Goal: Check status: Check status

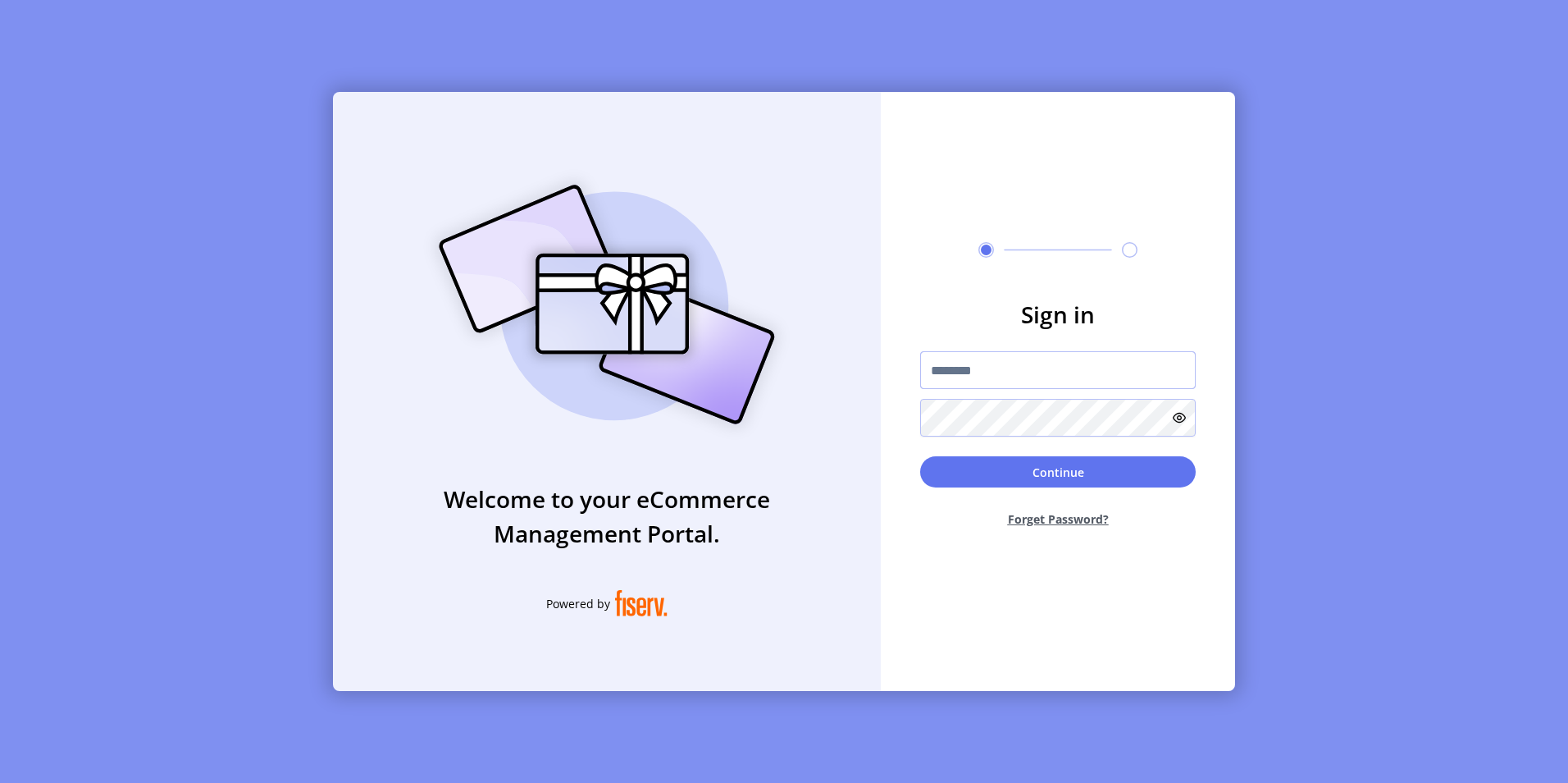
click at [1081, 375] on input "text" at bounding box center [1058, 370] width 276 height 38
type input "**********"
click at [920, 456] on button "Continue" at bounding box center [1058, 472] width 276 height 31
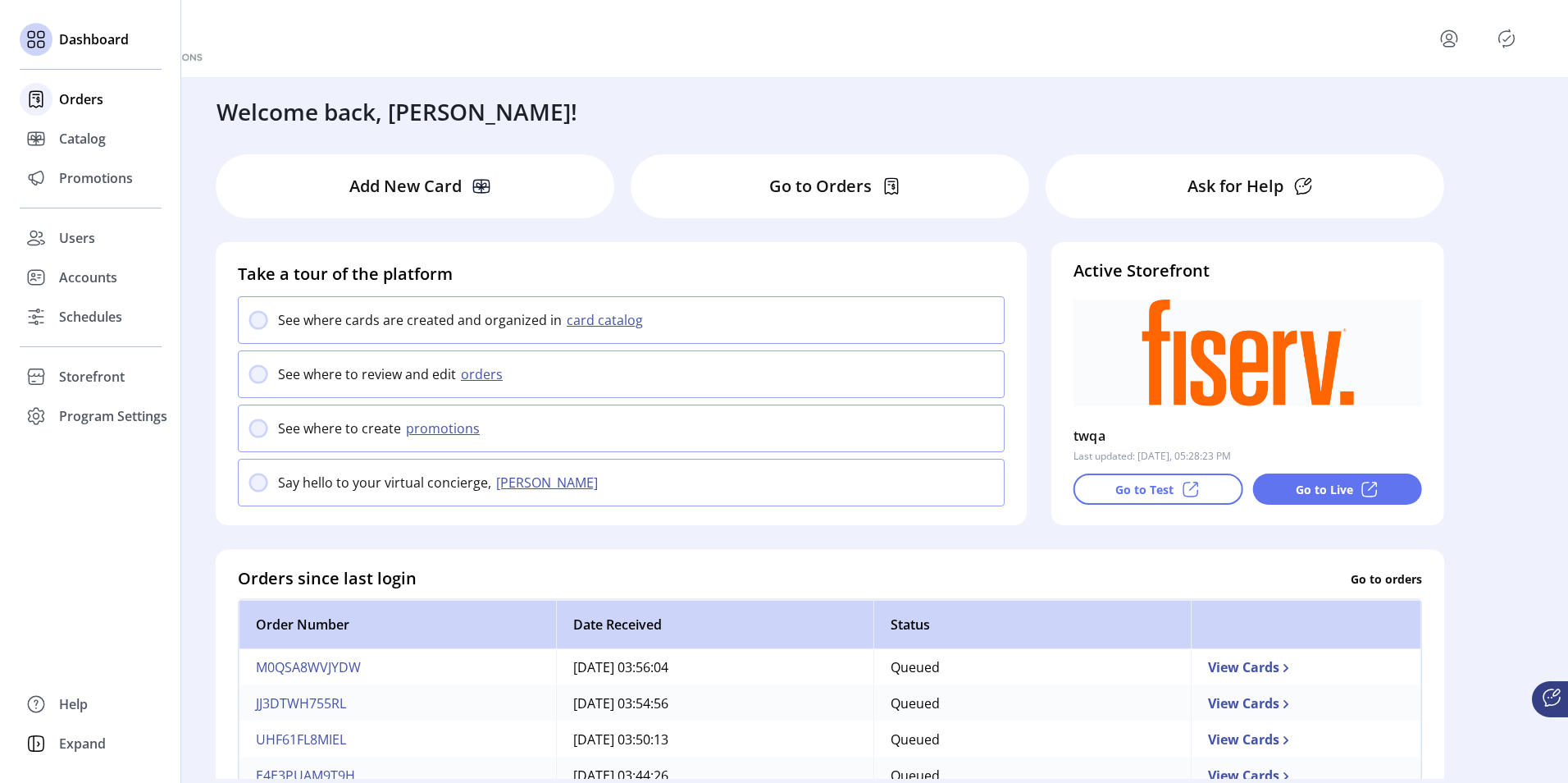
click at [52, 91] on div at bounding box center [36, 100] width 33 height 40
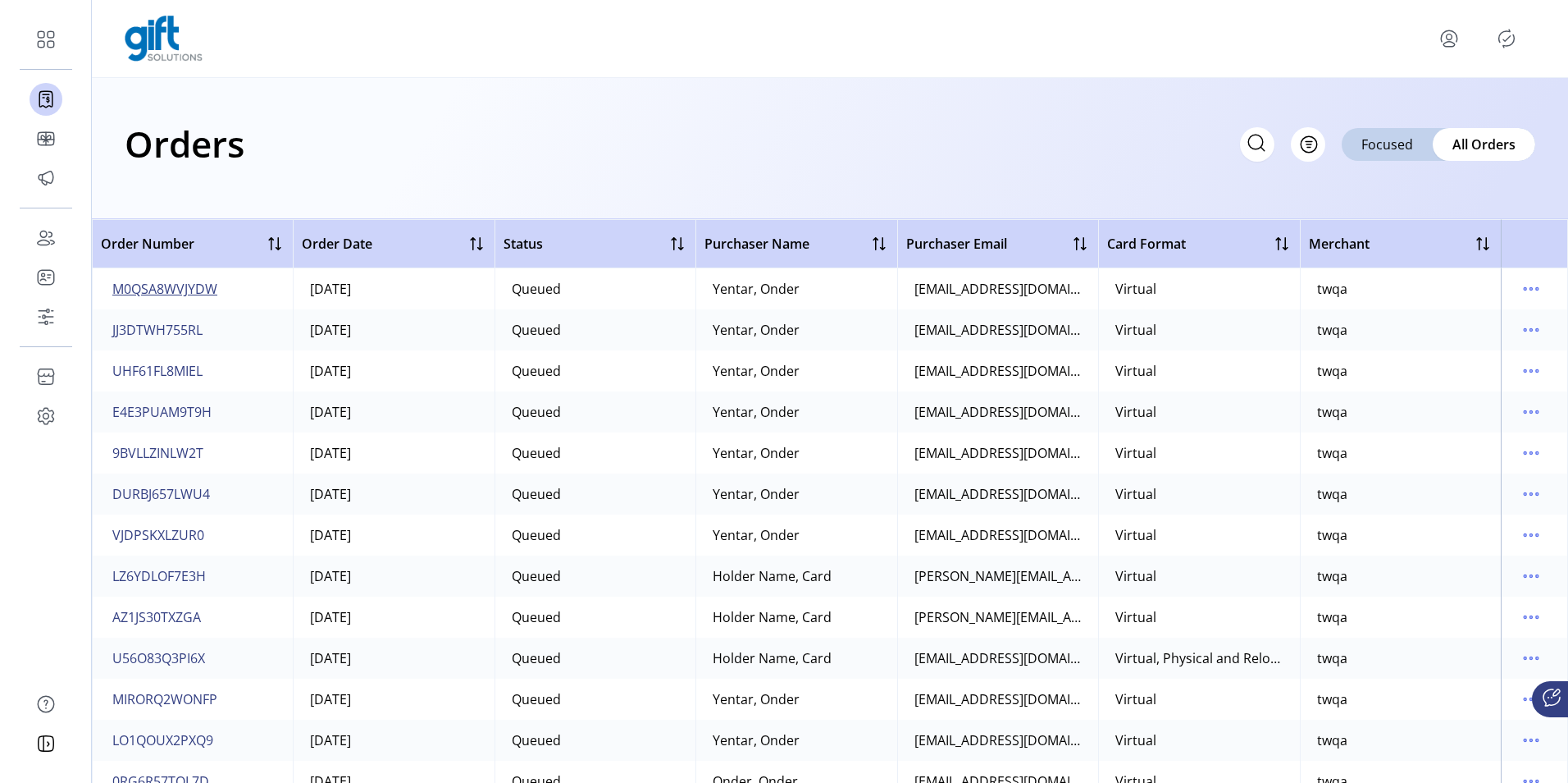
click at [175, 286] on span "M0QSA8WVJYDW" at bounding box center [165, 289] width 105 height 20
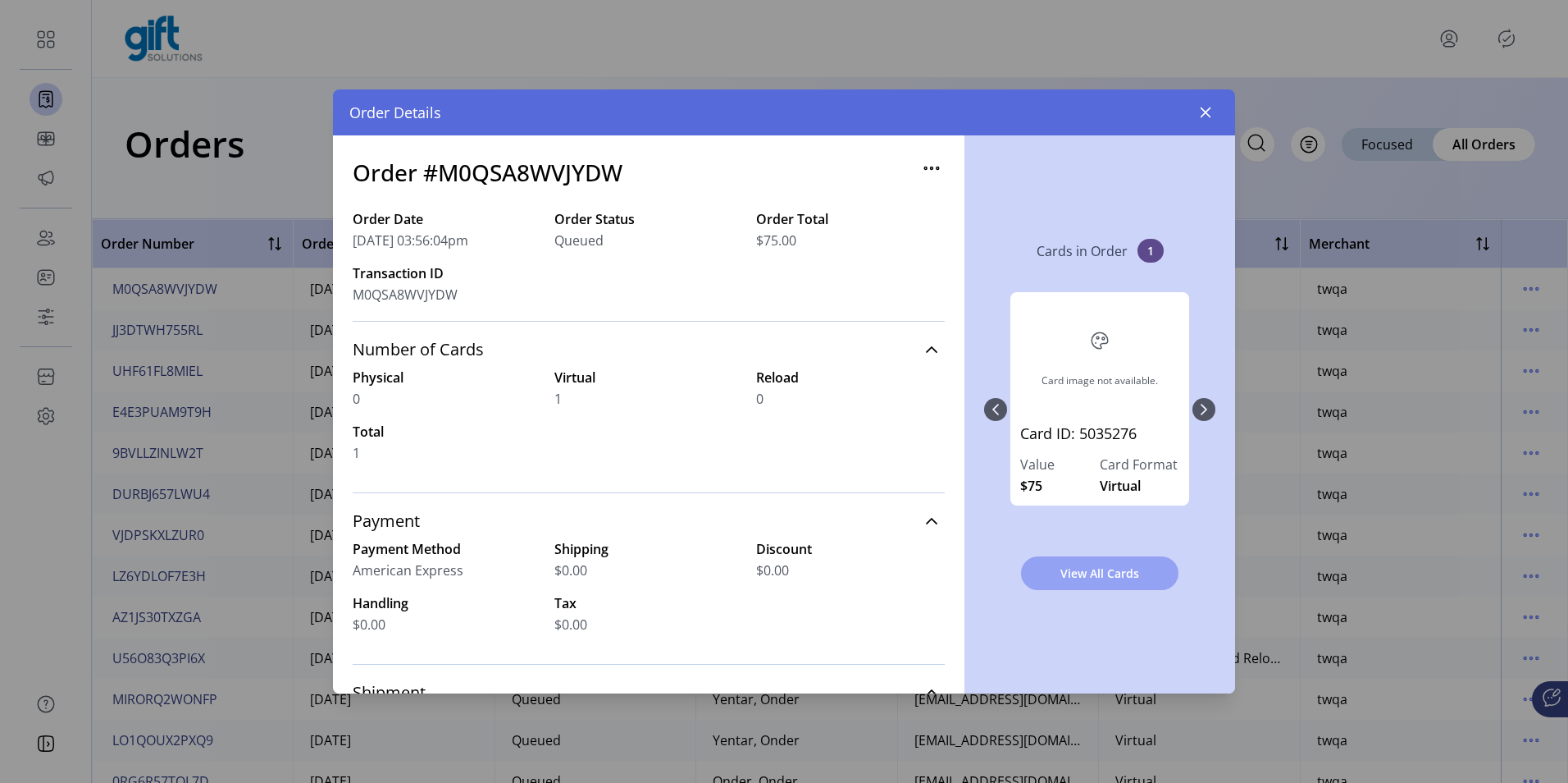
click at [1106, 566] on span "View All Cards" at bounding box center [1099, 573] width 115 height 17
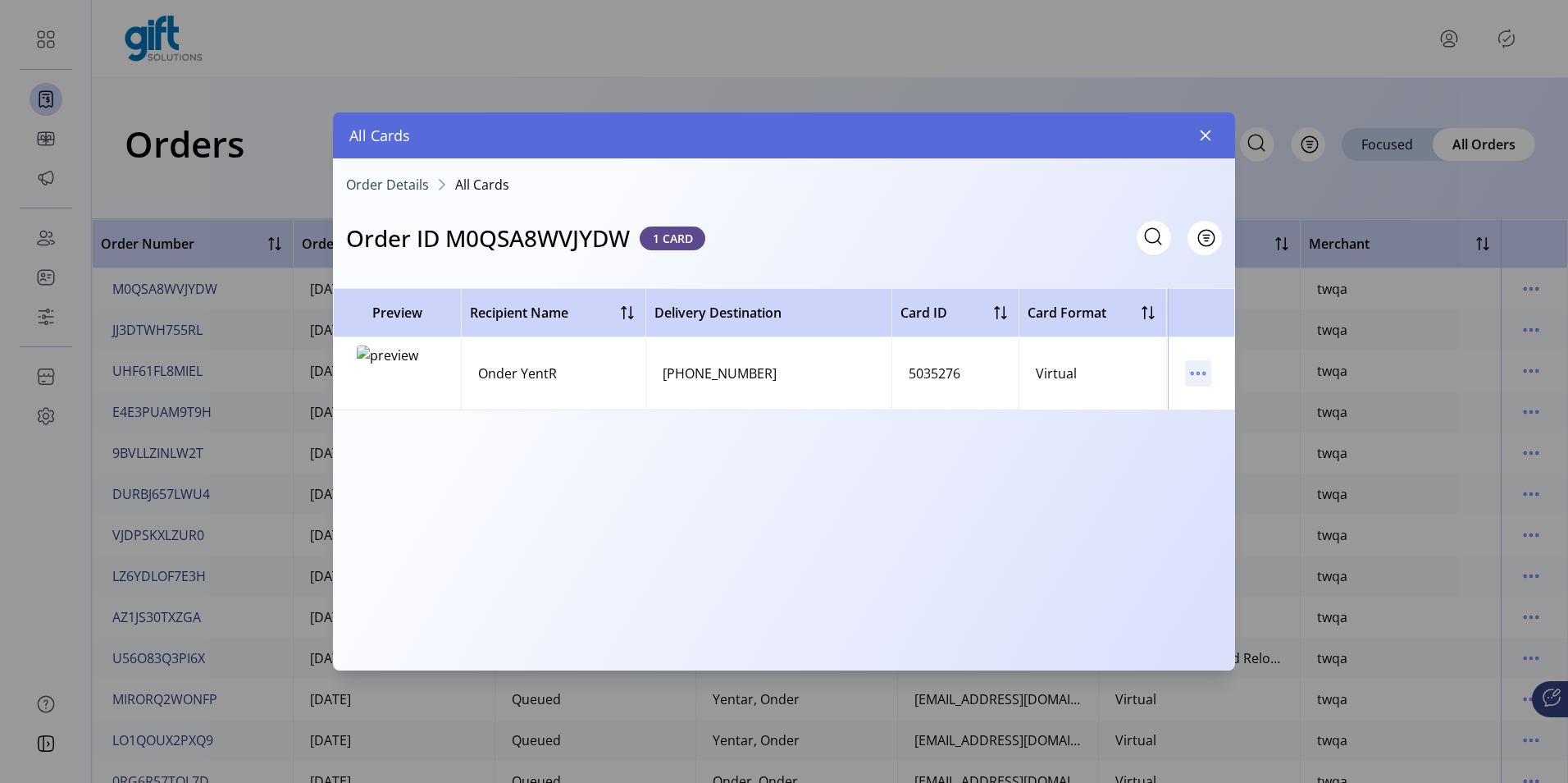
click at [1198, 378] on icon "menu" at bounding box center [1198, 373] width 26 height 26
click at [1202, 406] on span "View Card Details" at bounding box center [1267, 405] width 136 height 14
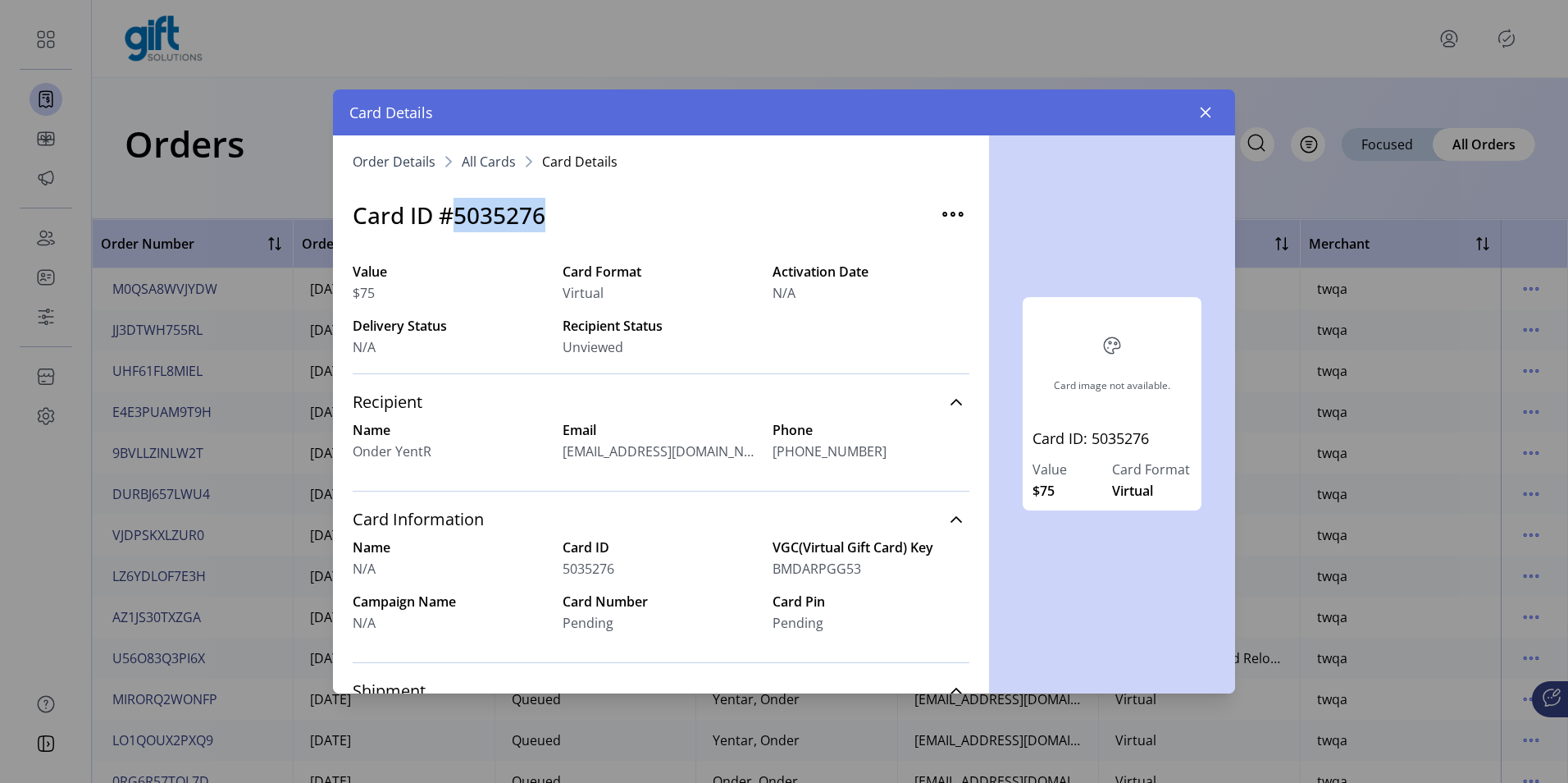
drag, startPoint x: 579, startPoint y: 213, endPoint x: 457, endPoint y: 217, distance: 122.1
click at [457, 217] on div "Card ID #5035276" at bounding box center [661, 215] width 617 height 74
copy h3 "5035276"
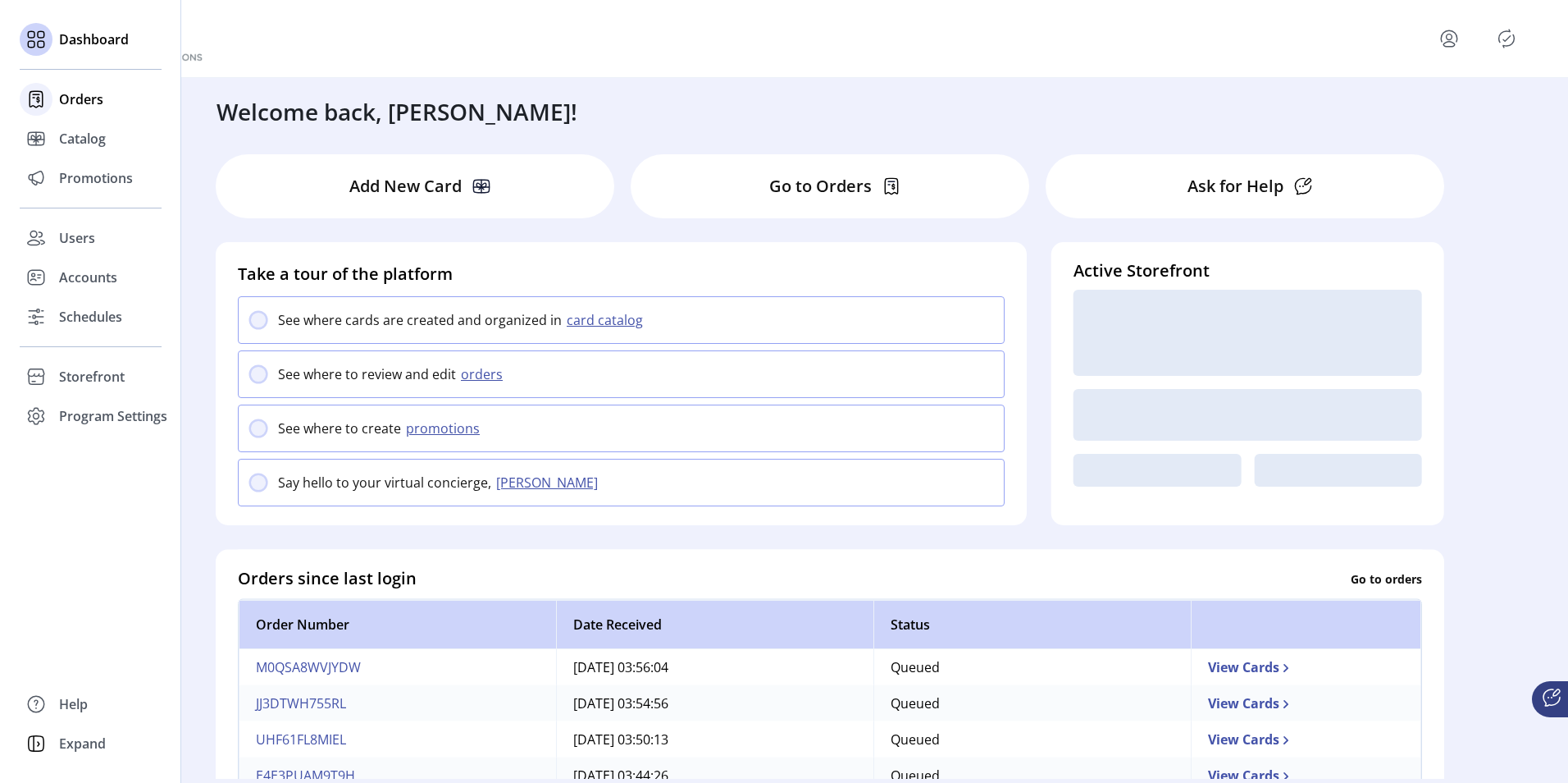
click at [78, 106] on span "Orders" at bounding box center [81, 100] width 44 height 20
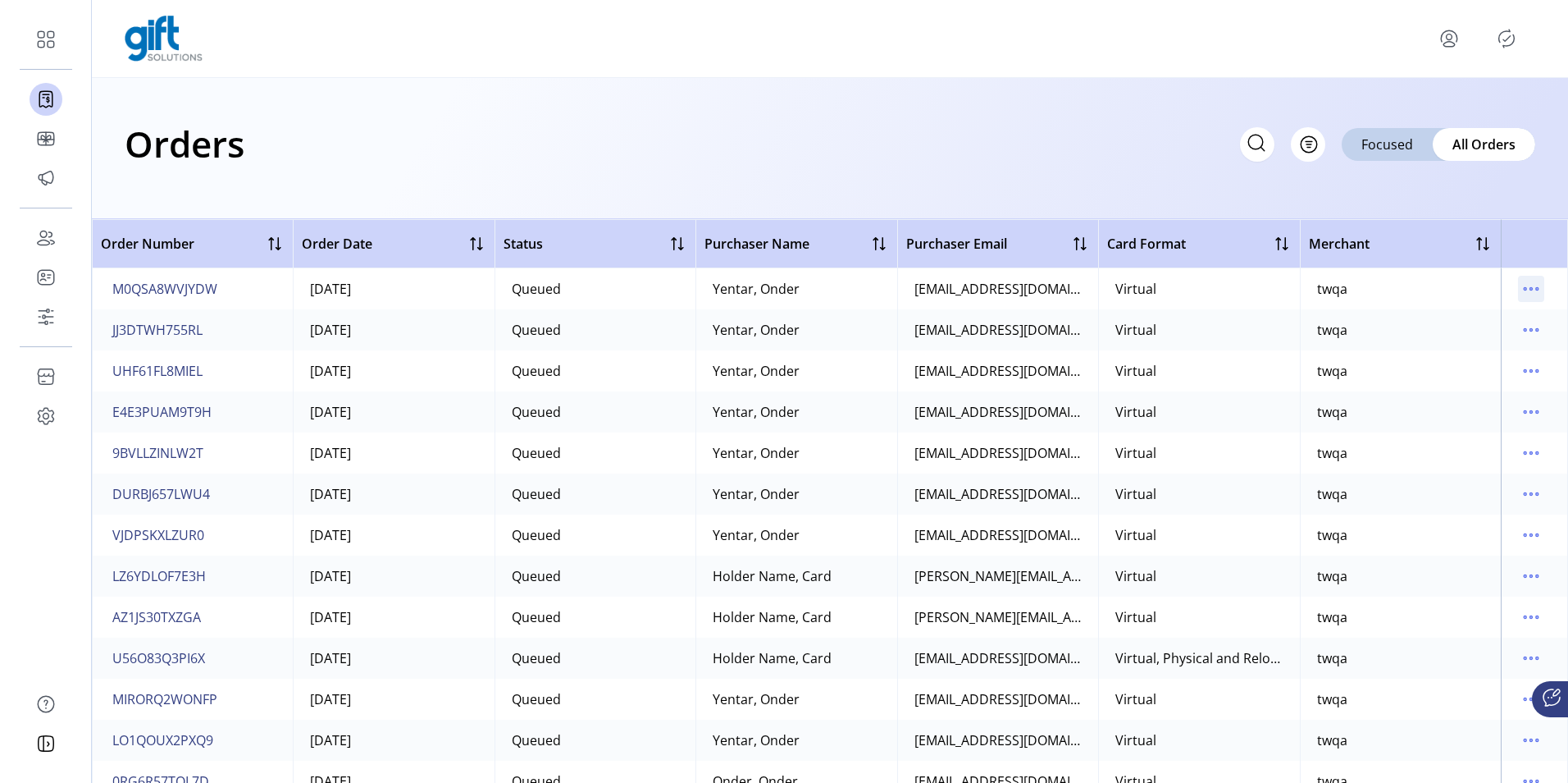
click at [1518, 278] on div at bounding box center [1531, 289] width 26 height 26
click at [1529, 289] on icon "menu" at bounding box center [1531, 289] width 26 height 26
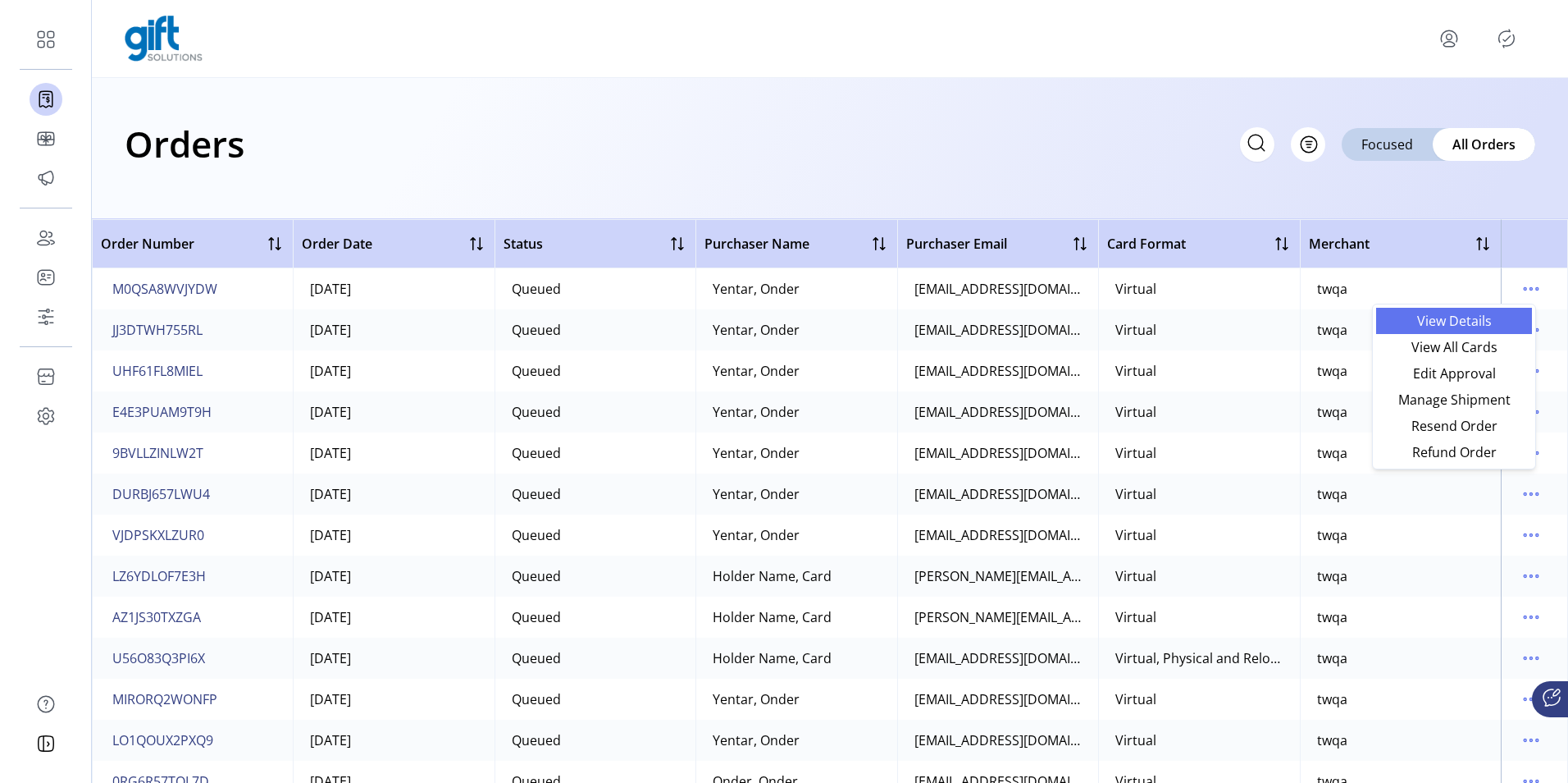
click at [1476, 320] on span "View Details" at bounding box center [1454, 320] width 136 height 14
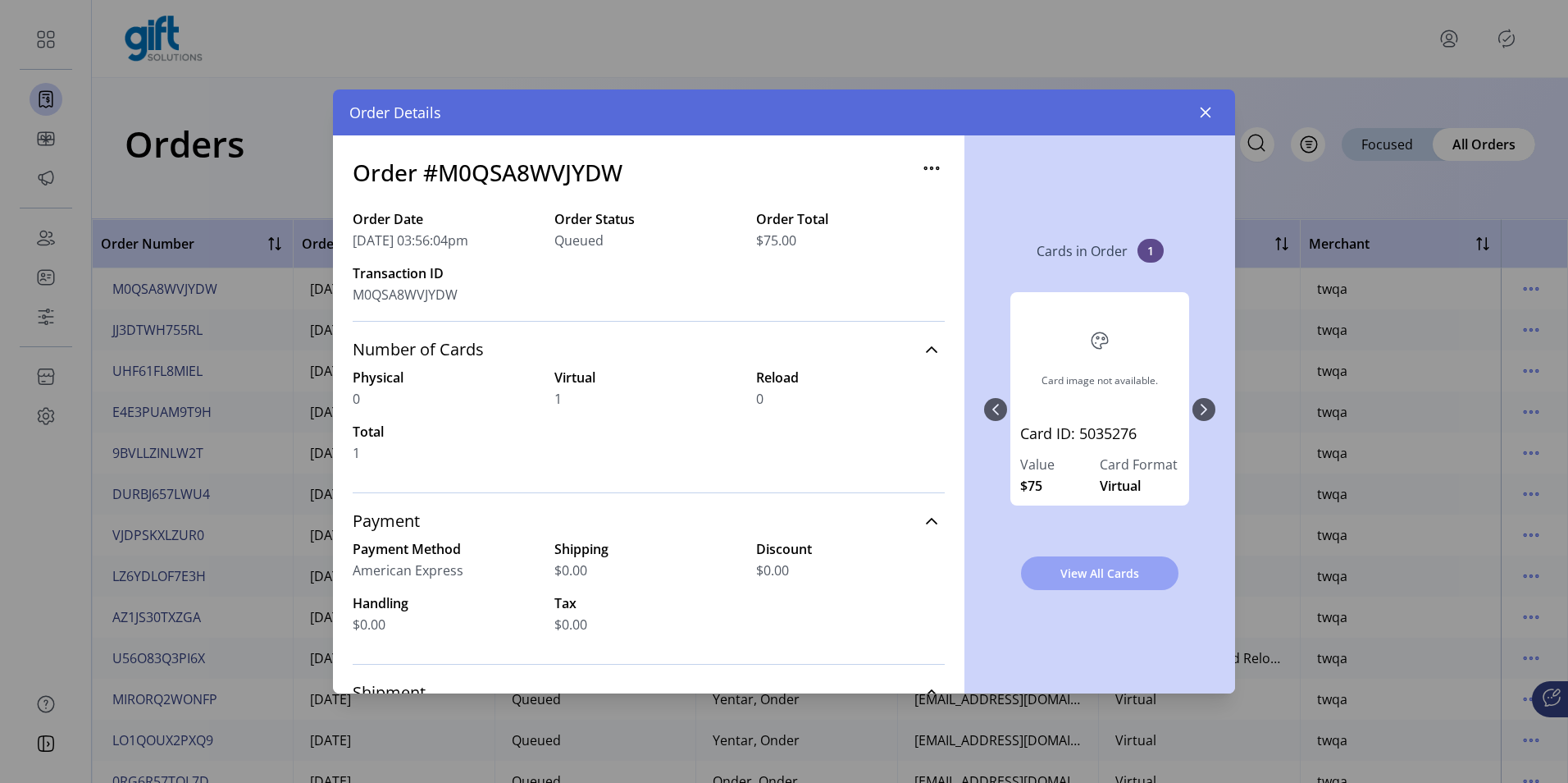
click at [1045, 568] on span "View All Cards" at bounding box center [1099, 573] width 115 height 17
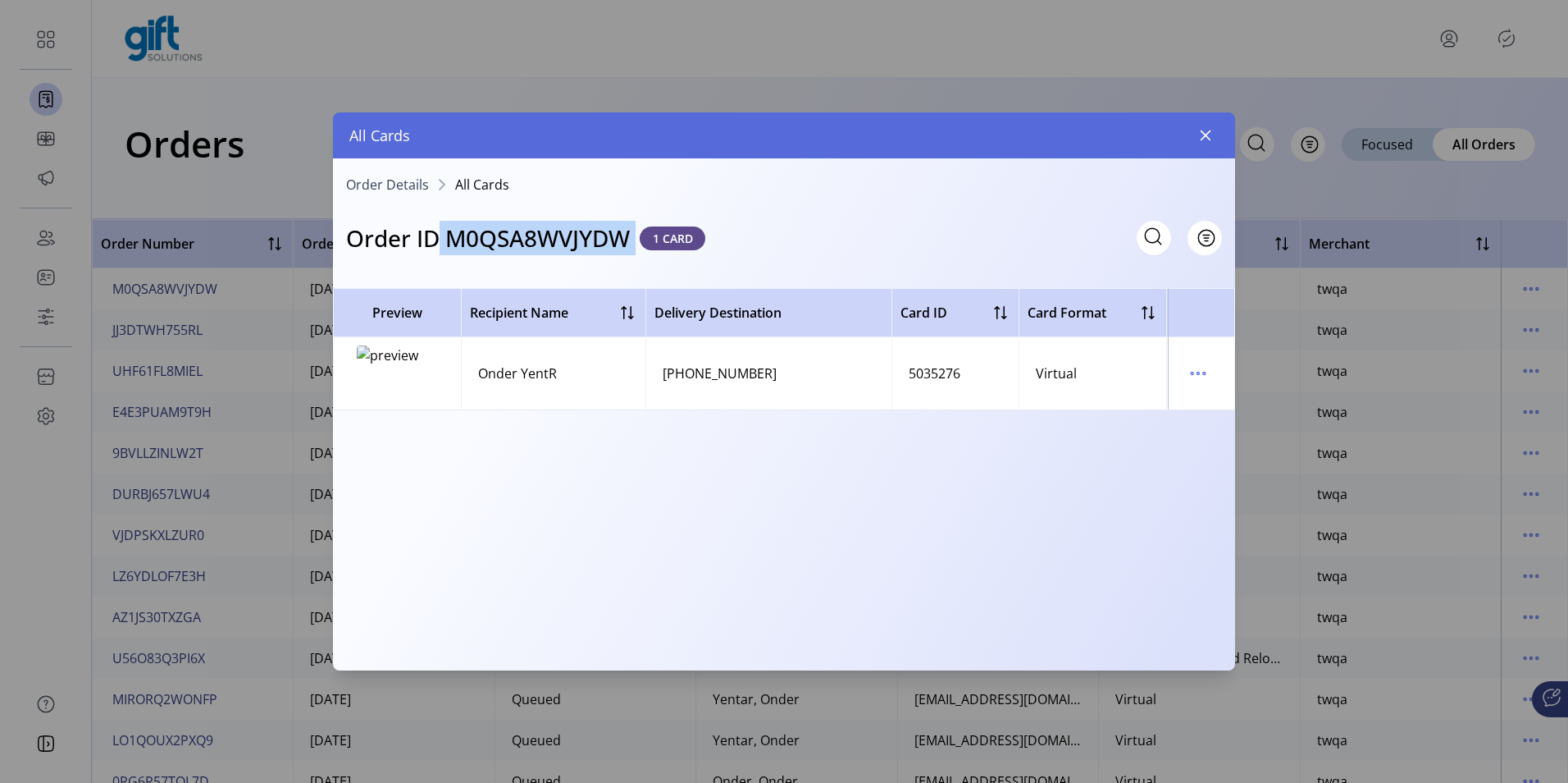
drag, startPoint x: 442, startPoint y: 233, endPoint x: 638, endPoint y: 240, distance: 196.1
click at [638, 240] on div "Order ID M0QSA8WVJYDW 1 CARD" at bounding box center [525, 238] width 359 height 34
drag, startPoint x: 638, startPoint y: 240, endPoint x: 597, endPoint y: 233, distance: 41.6
click at [1194, 124] on button "button" at bounding box center [1205, 135] width 26 height 26
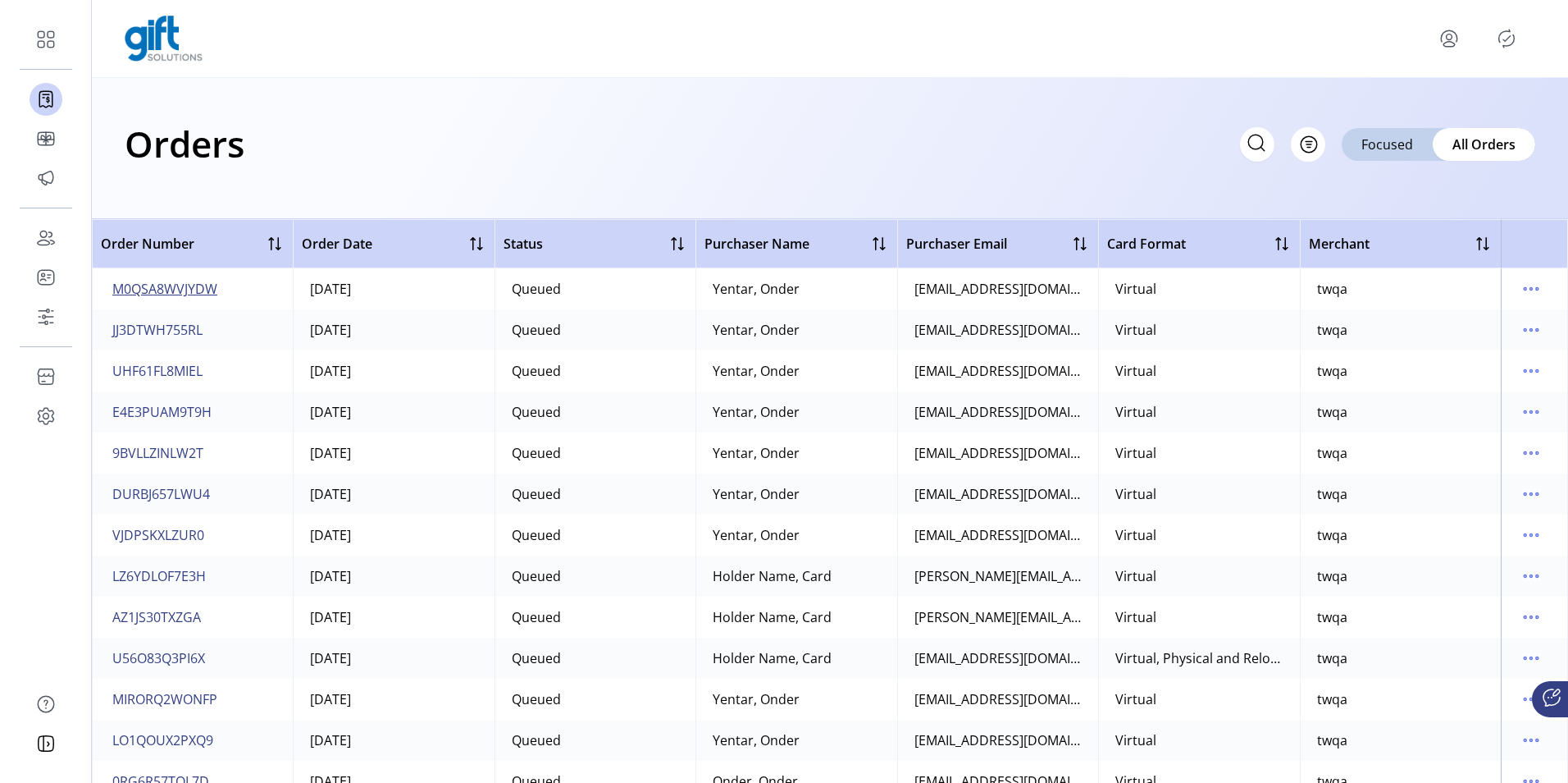
click at [141, 285] on span "M0QSA8WVJYDW" at bounding box center [165, 289] width 105 height 20
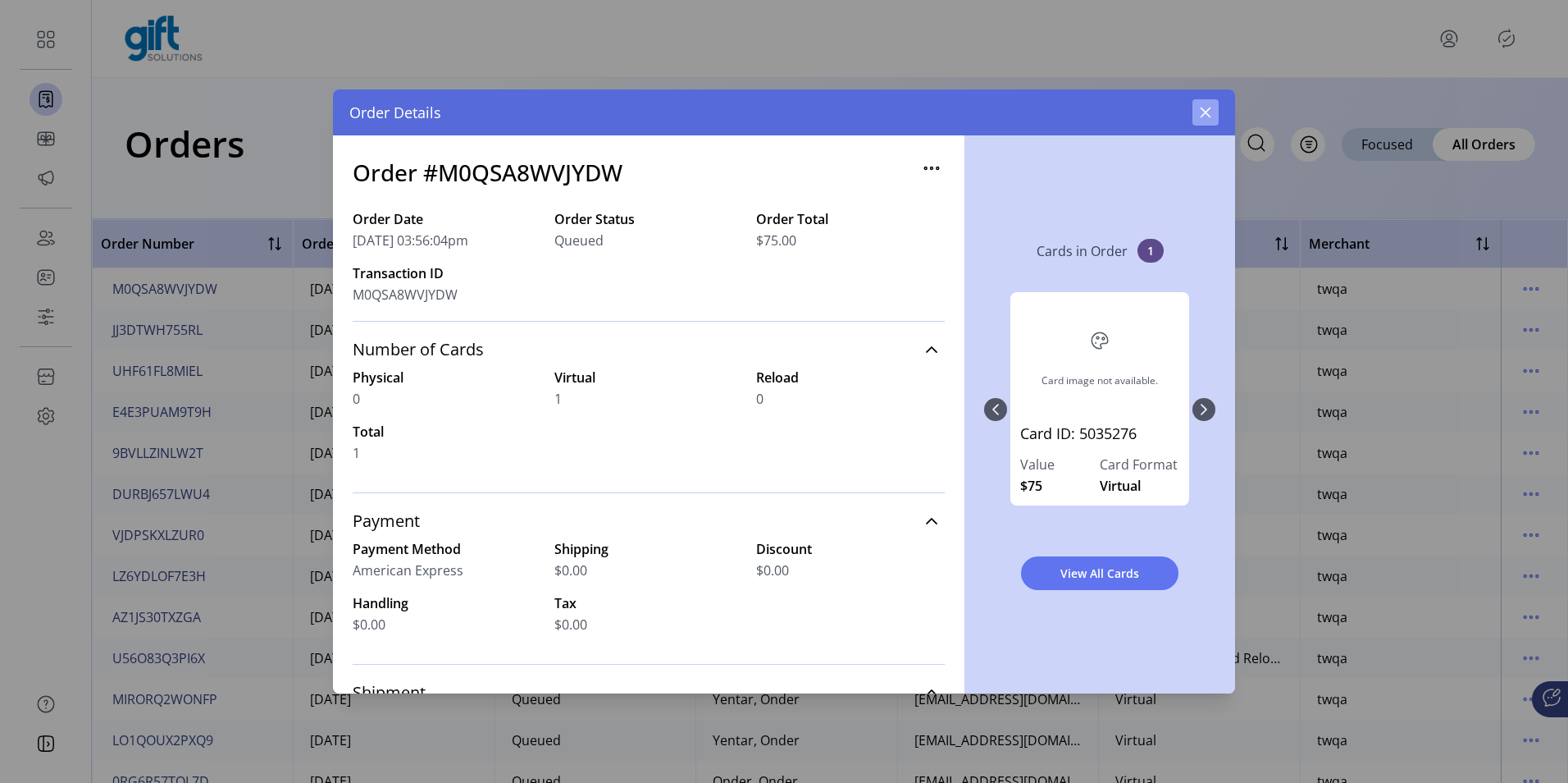
click at [1208, 110] on icon "button" at bounding box center [1206, 113] width 11 height 11
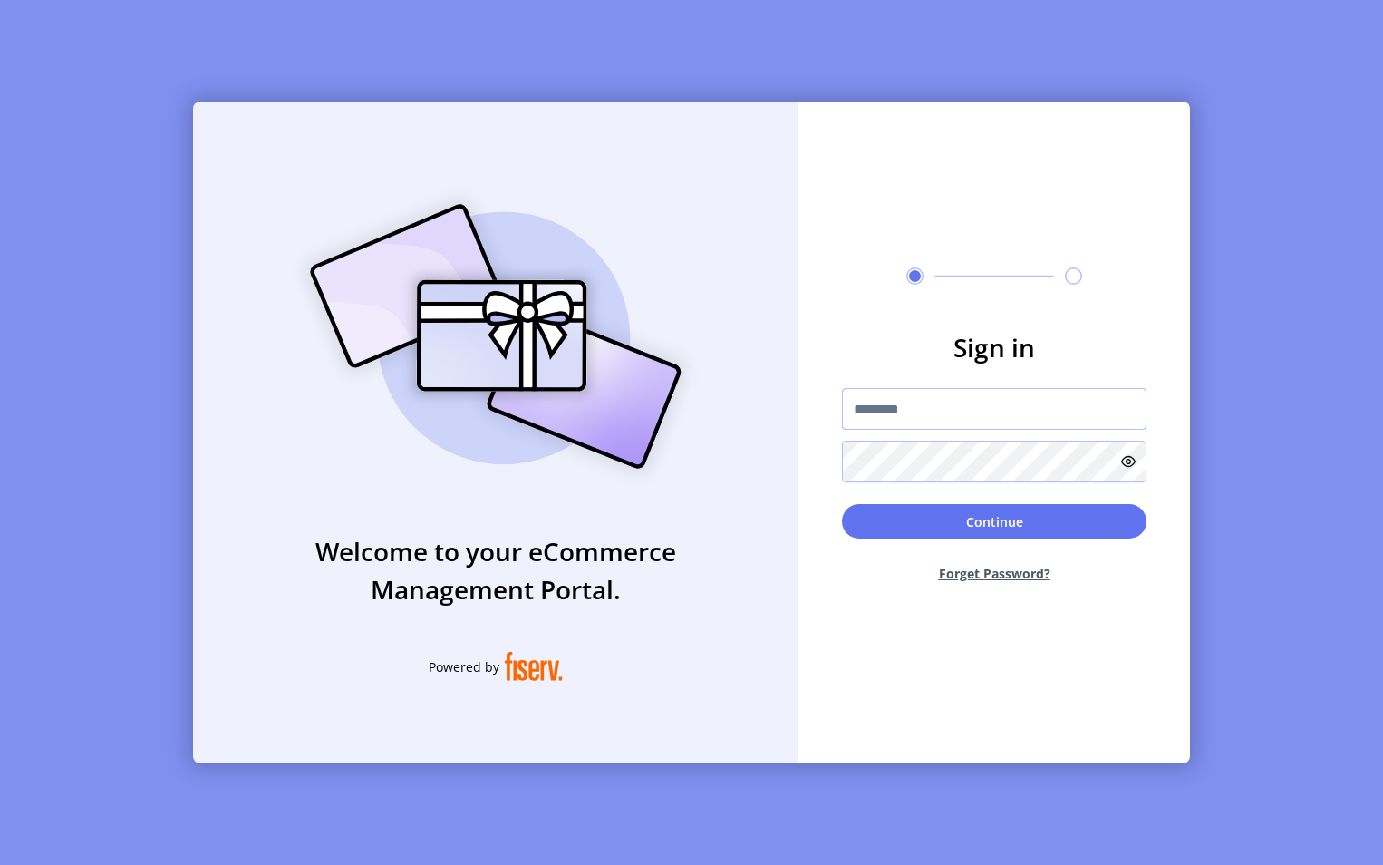
click at [939, 411] on input "text" at bounding box center [994, 409] width 305 height 42
type input "**********"
click at [842, 504] on button "Continue" at bounding box center [994, 521] width 305 height 34
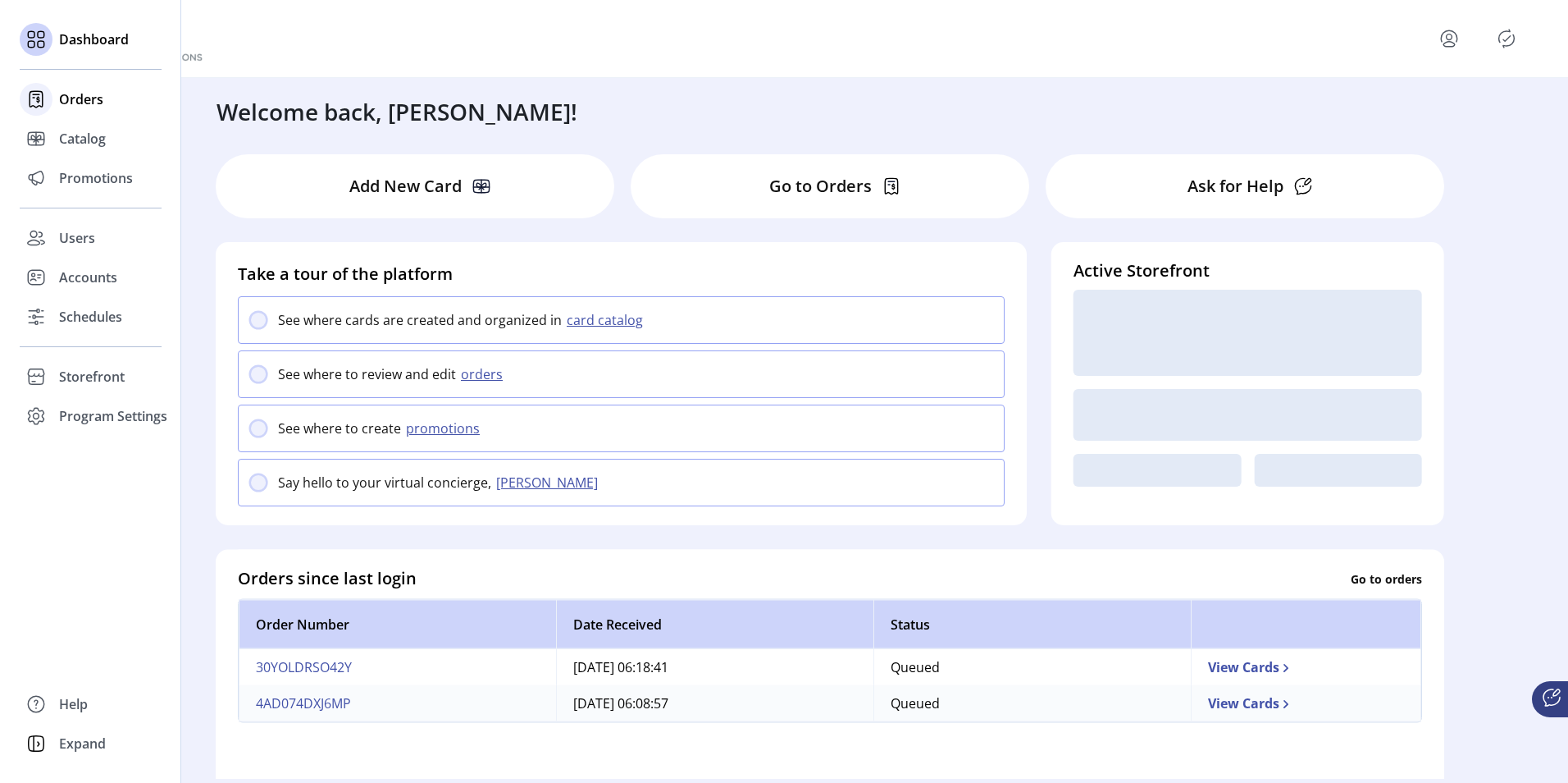
click at [57, 99] on div "Orders" at bounding box center [90, 100] width 142 height 40
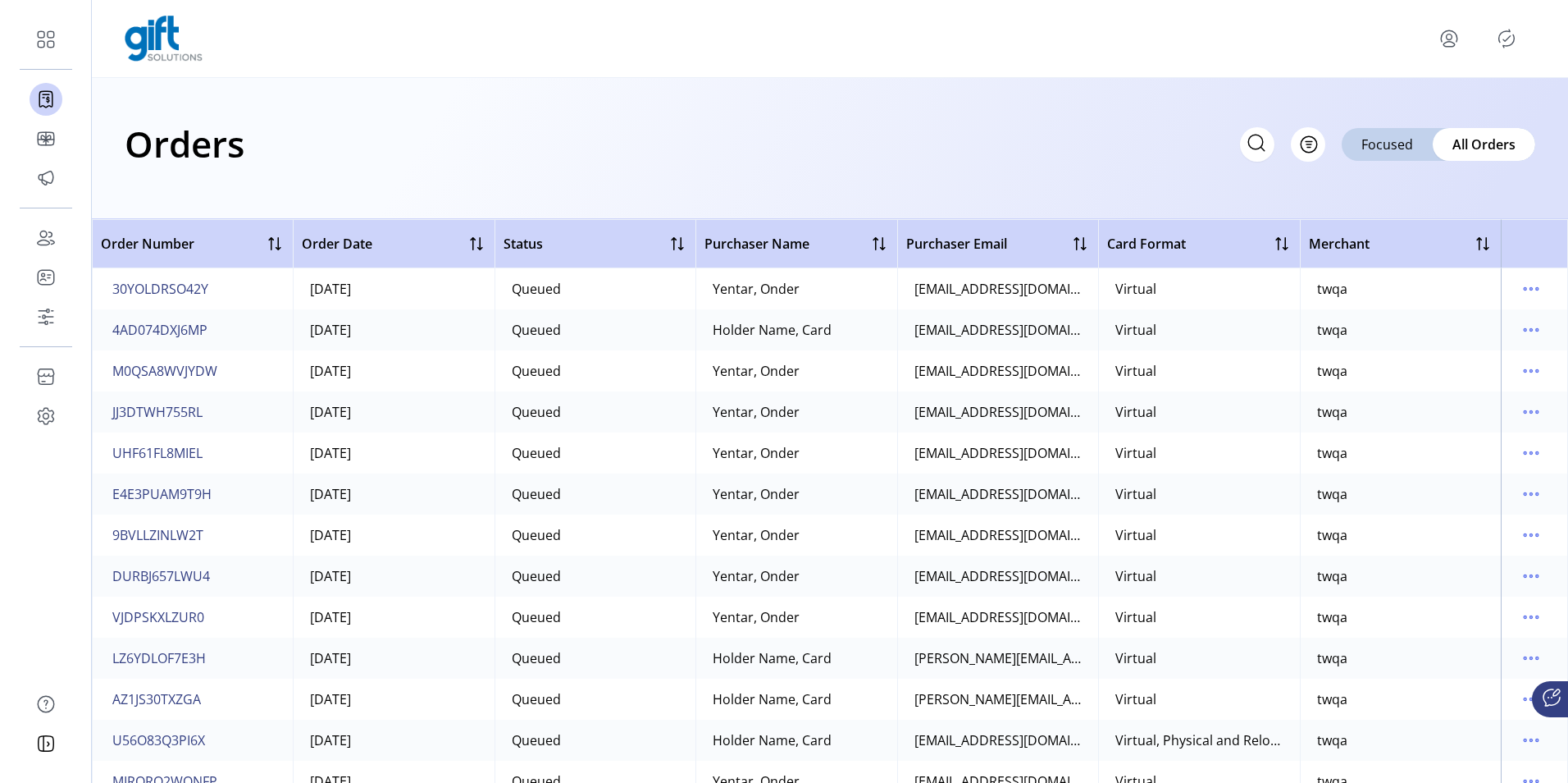
click at [213, 291] on td "30YOLDRSO42Y" at bounding box center [193, 288] width 201 height 41
click at [151, 365] on span "M0QSA8WVJYDW" at bounding box center [165, 371] width 105 height 20
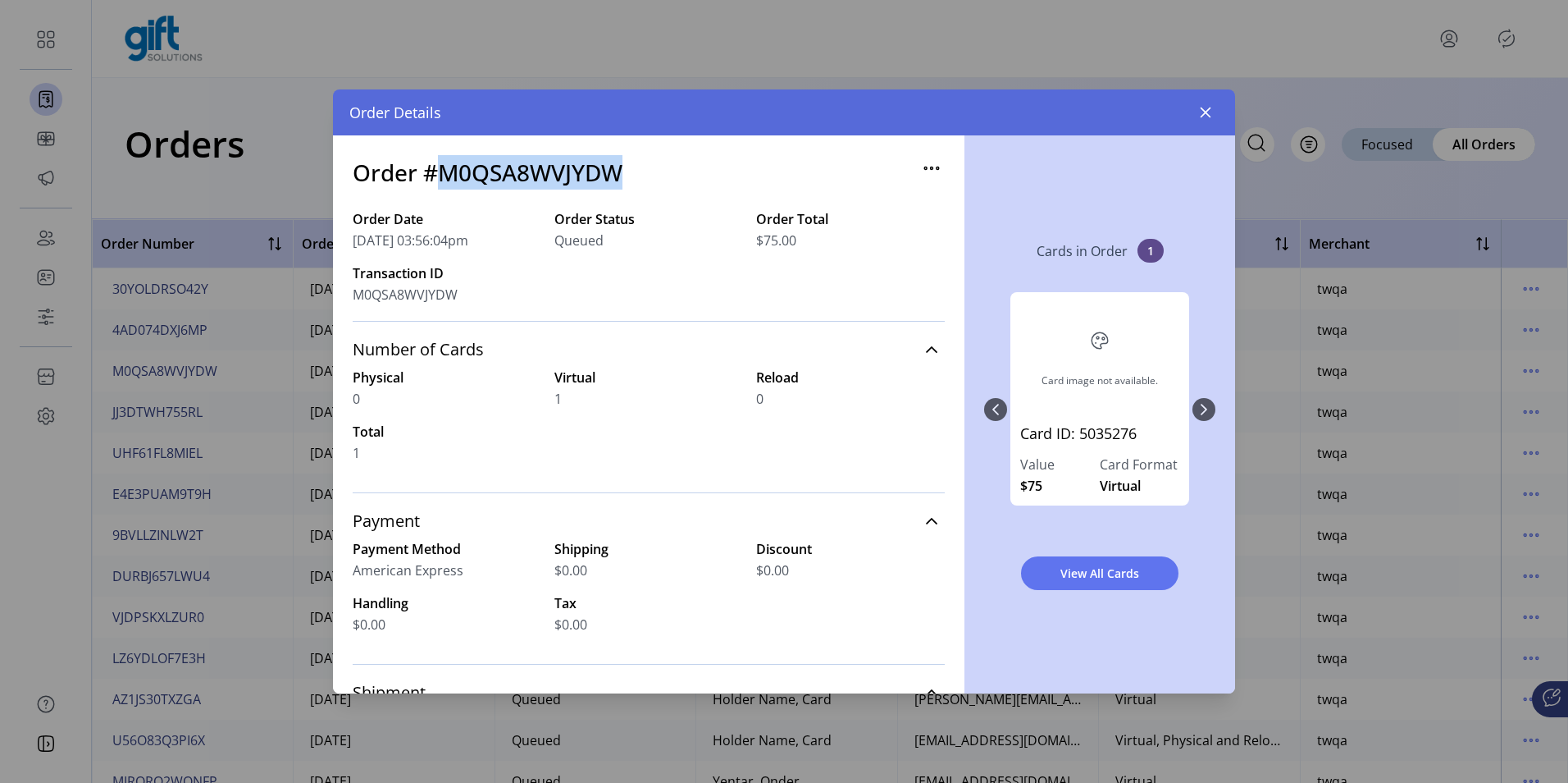
drag, startPoint x: 641, startPoint y: 167, endPoint x: 440, endPoint y: 169, distance: 201.0
click at [440, 169] on div "Order #M0QSA8WVJYDW" at bounding box center [649, 182] width 592 height 54
copy h3 "M0QSA8WVJYDW"
click at [1199, 114] on icon "button" at bounding box center [1205, 112] width 14 height 14
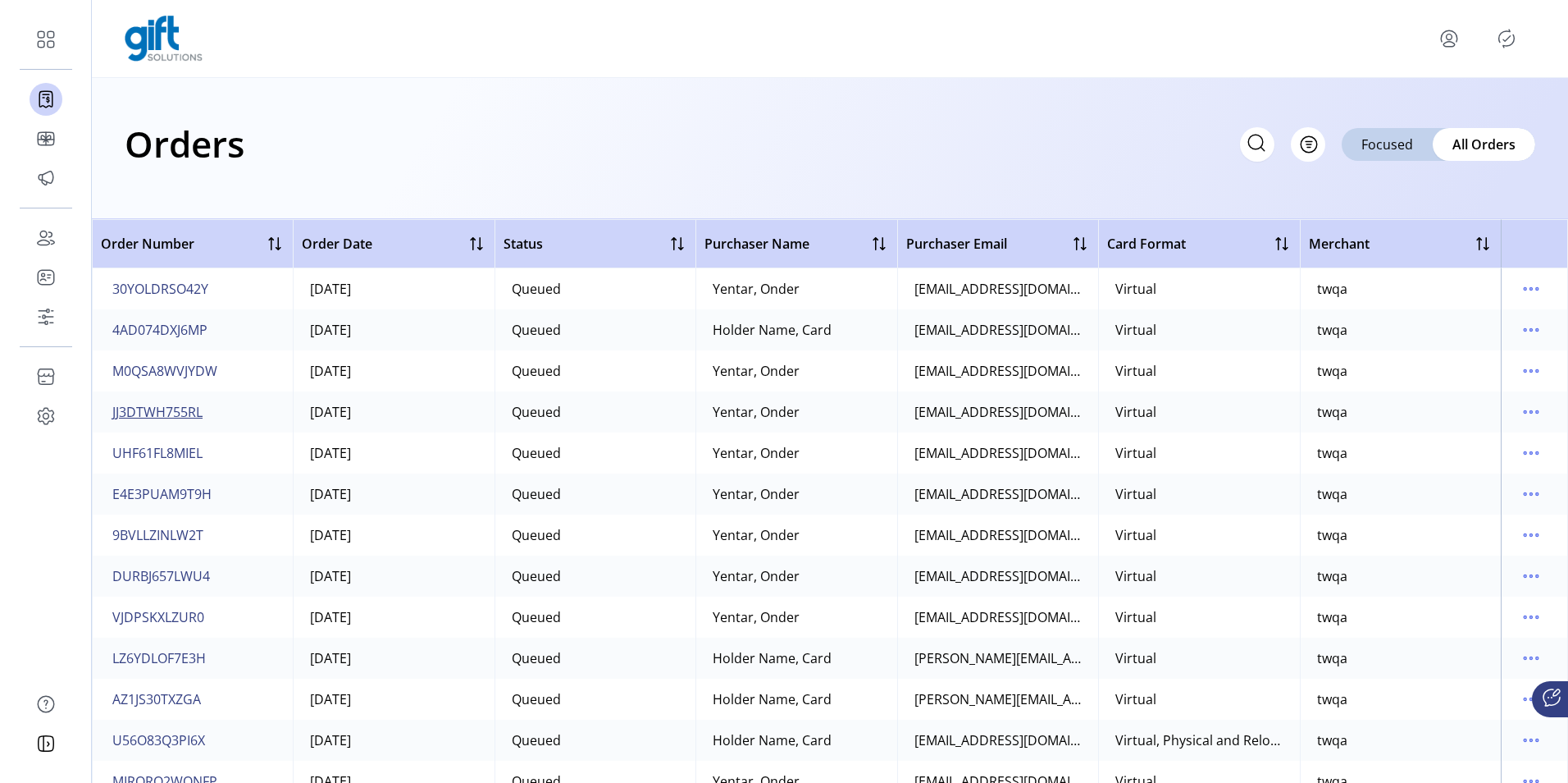
click at [180, 420] on span "JJ3DTWH755RL" at bounding box center [157, 412] width 90 height 20
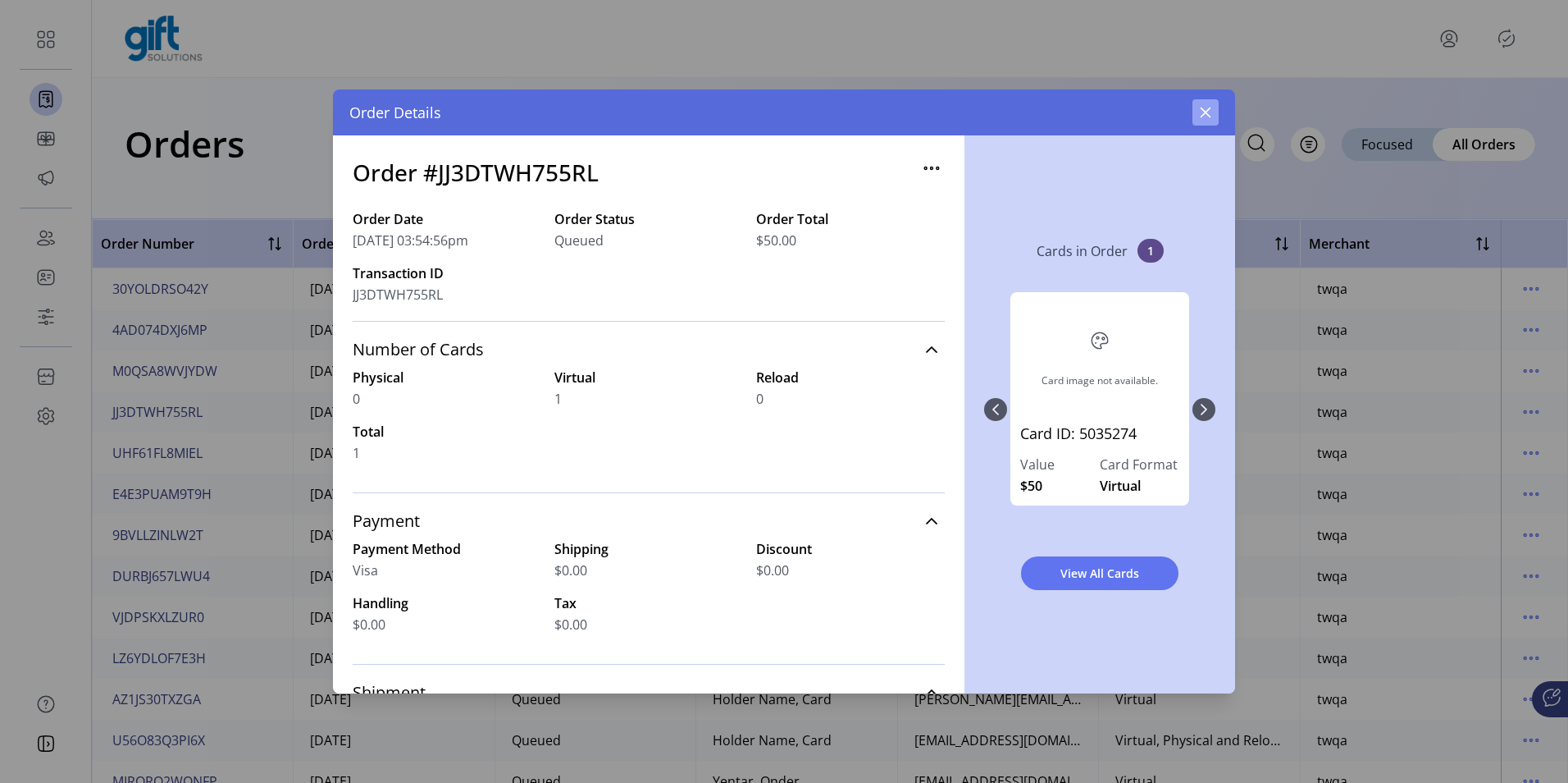
click at [1194, 116] on button "button" at bounding box center [1205, 112] width 26 height 26
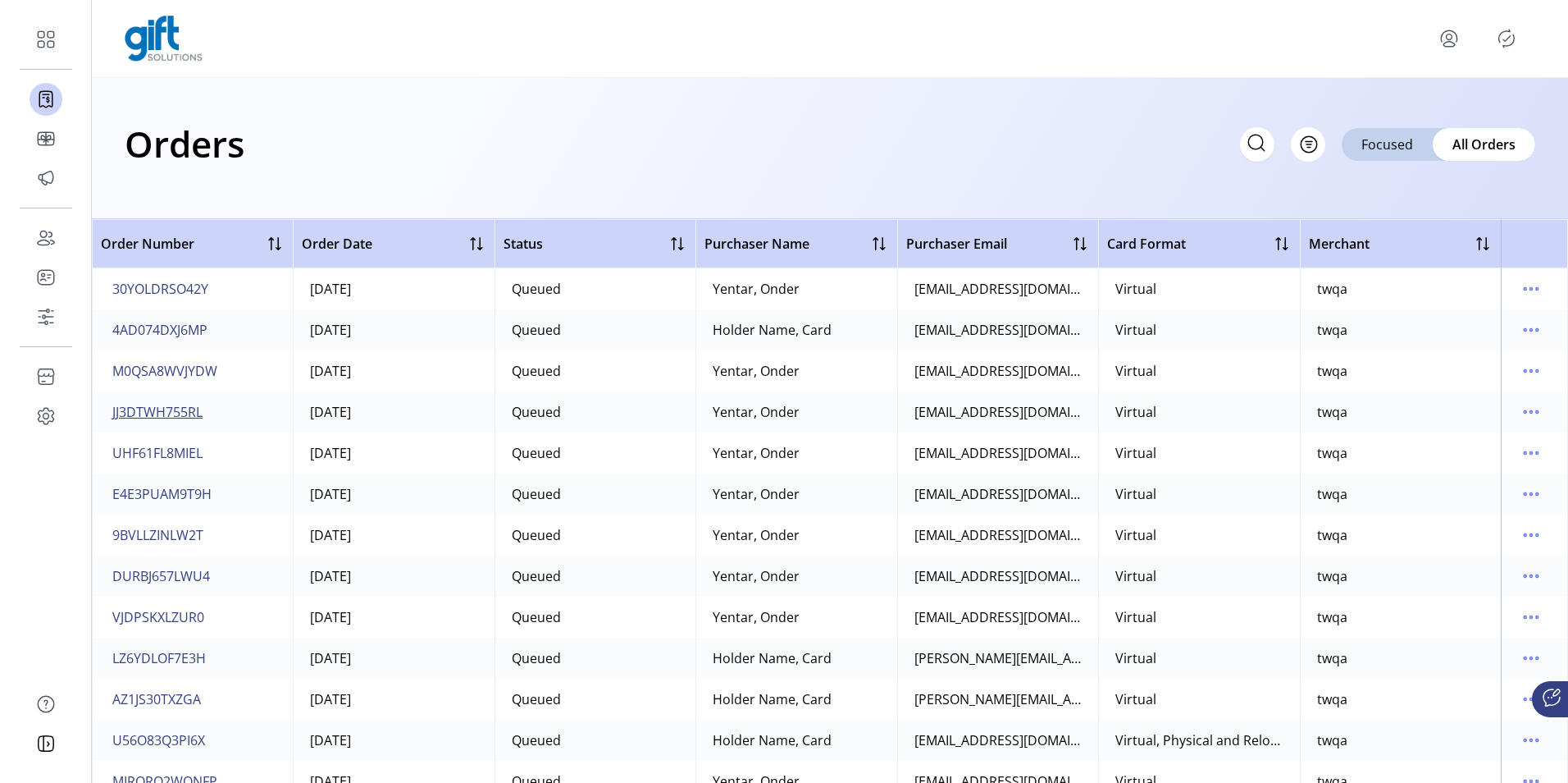
click at [166, 411] on span "JJ3DTWH755RL" at bounding box center [157, 412] width 90 height 20
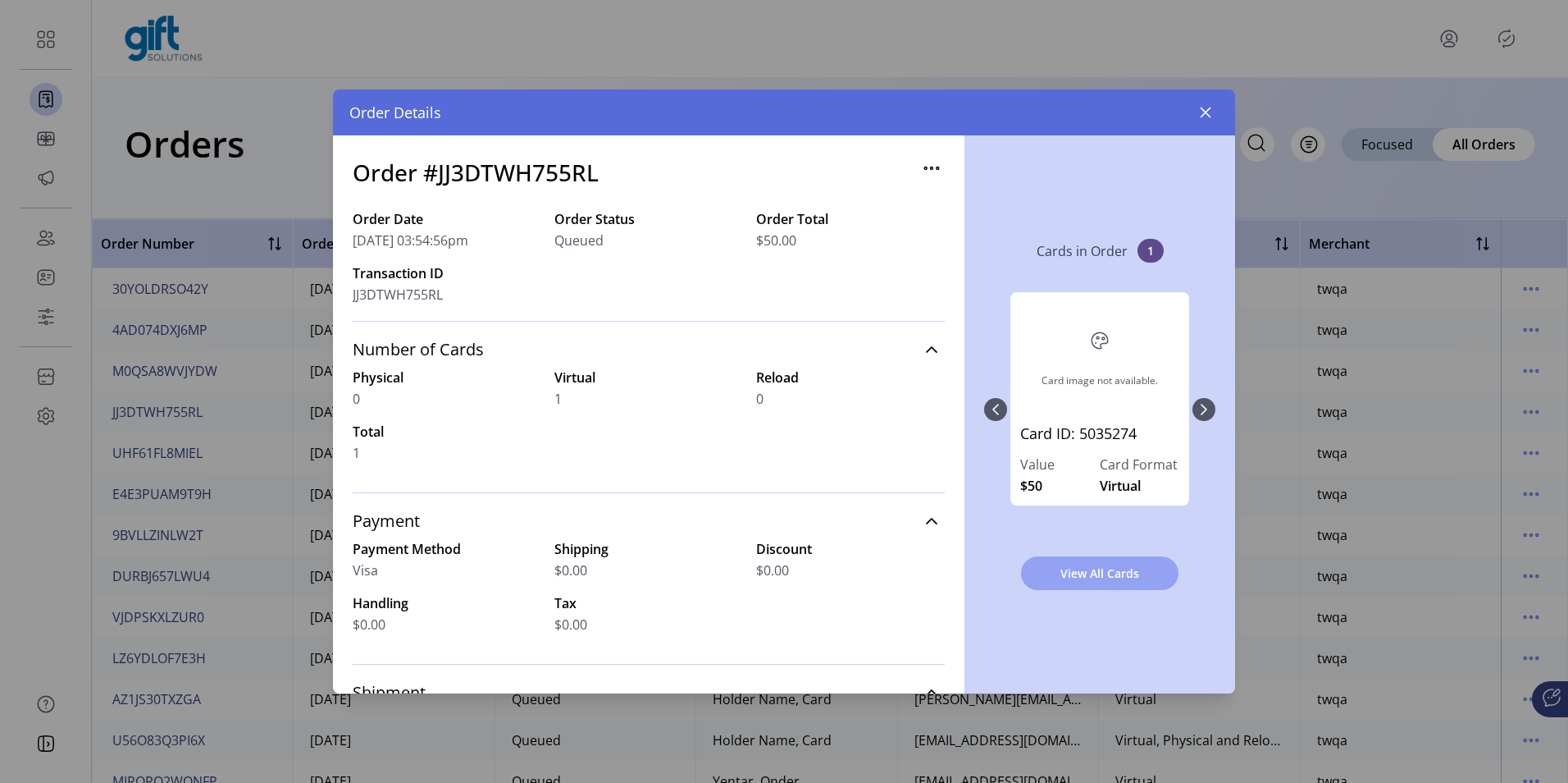
click at [1055, 571] on span "View All Cards" at bounding box center [1099, 573] width 115 height 17
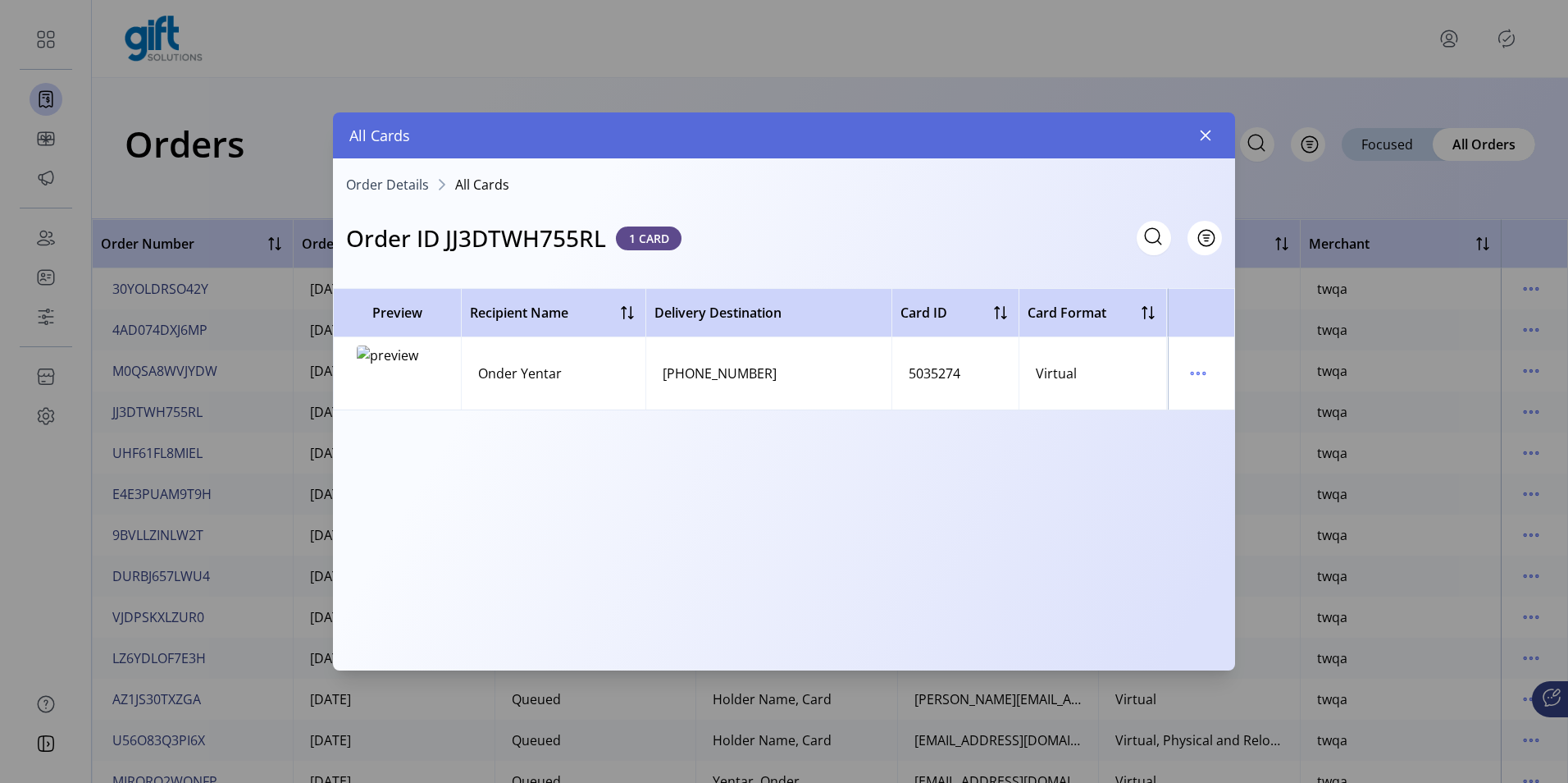
click at [410, 186] on span "Order Details" at bounding box center [387, 185] width 83 height 14
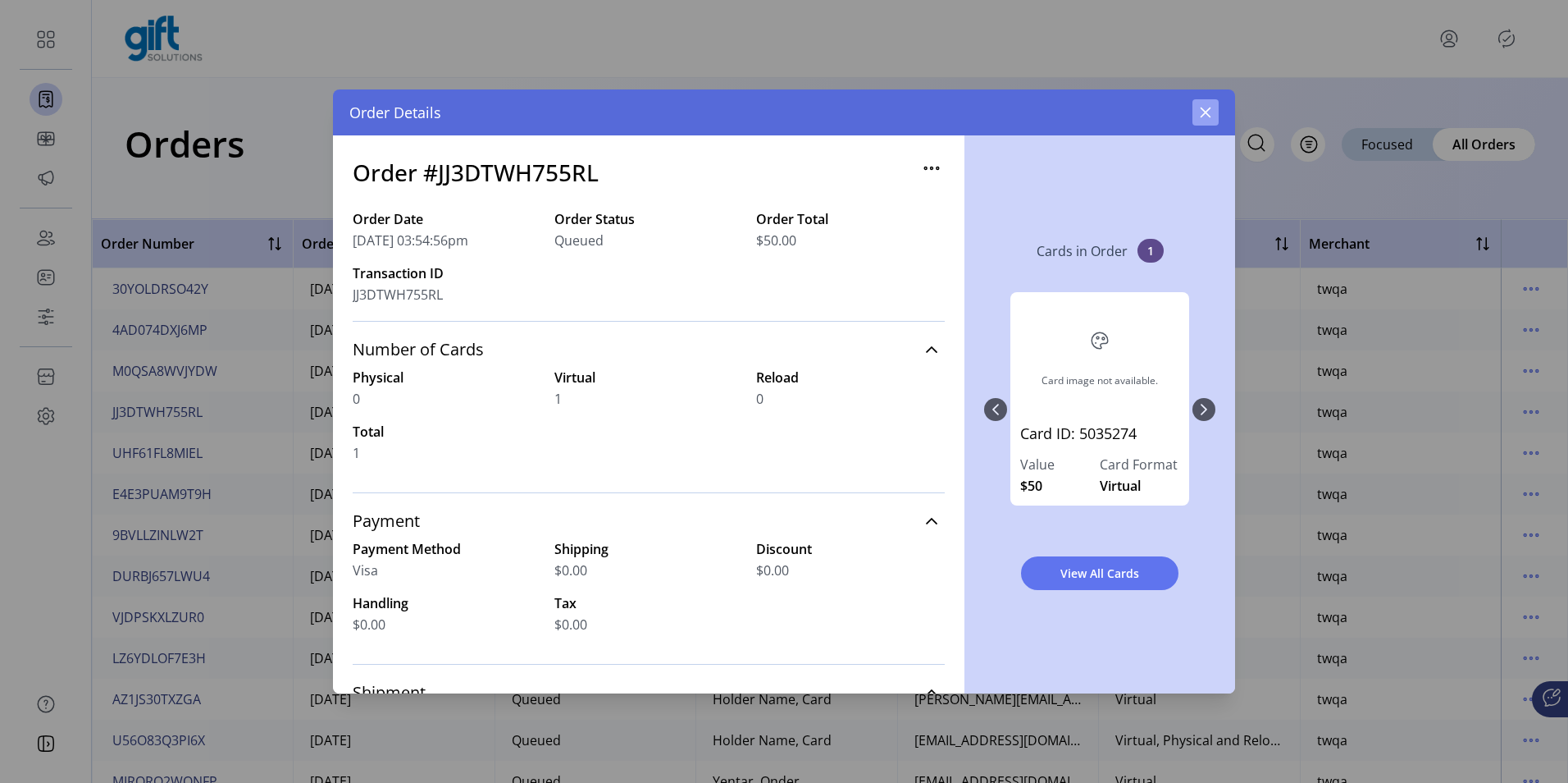
click at [1215, 109] on button "button" at bounding box center [1205, 112] width 26 height 26
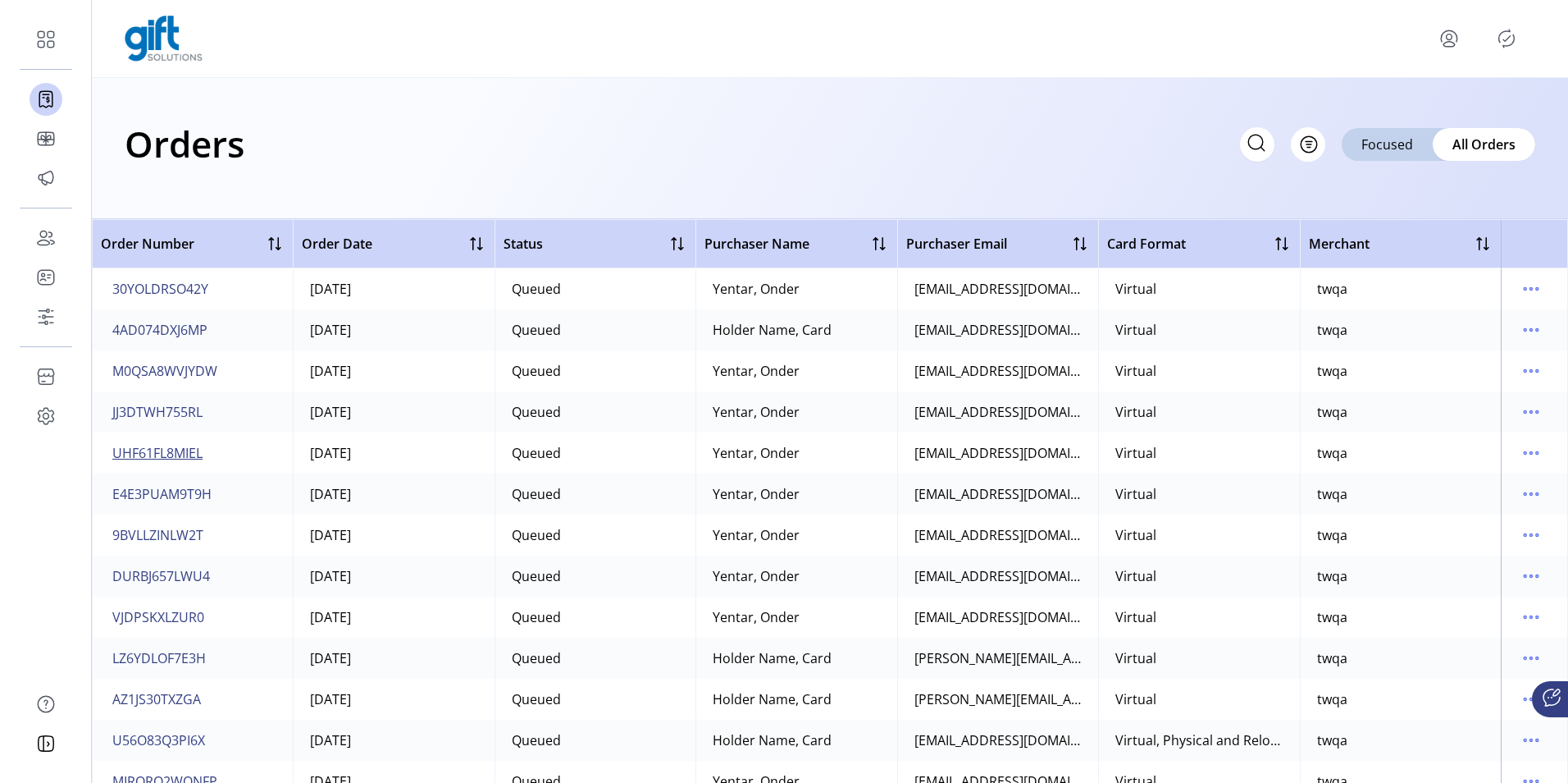
click at [167, 454] on span "UHF61FL8MIEL" at bounding box center [157, 453] width 90 height 20
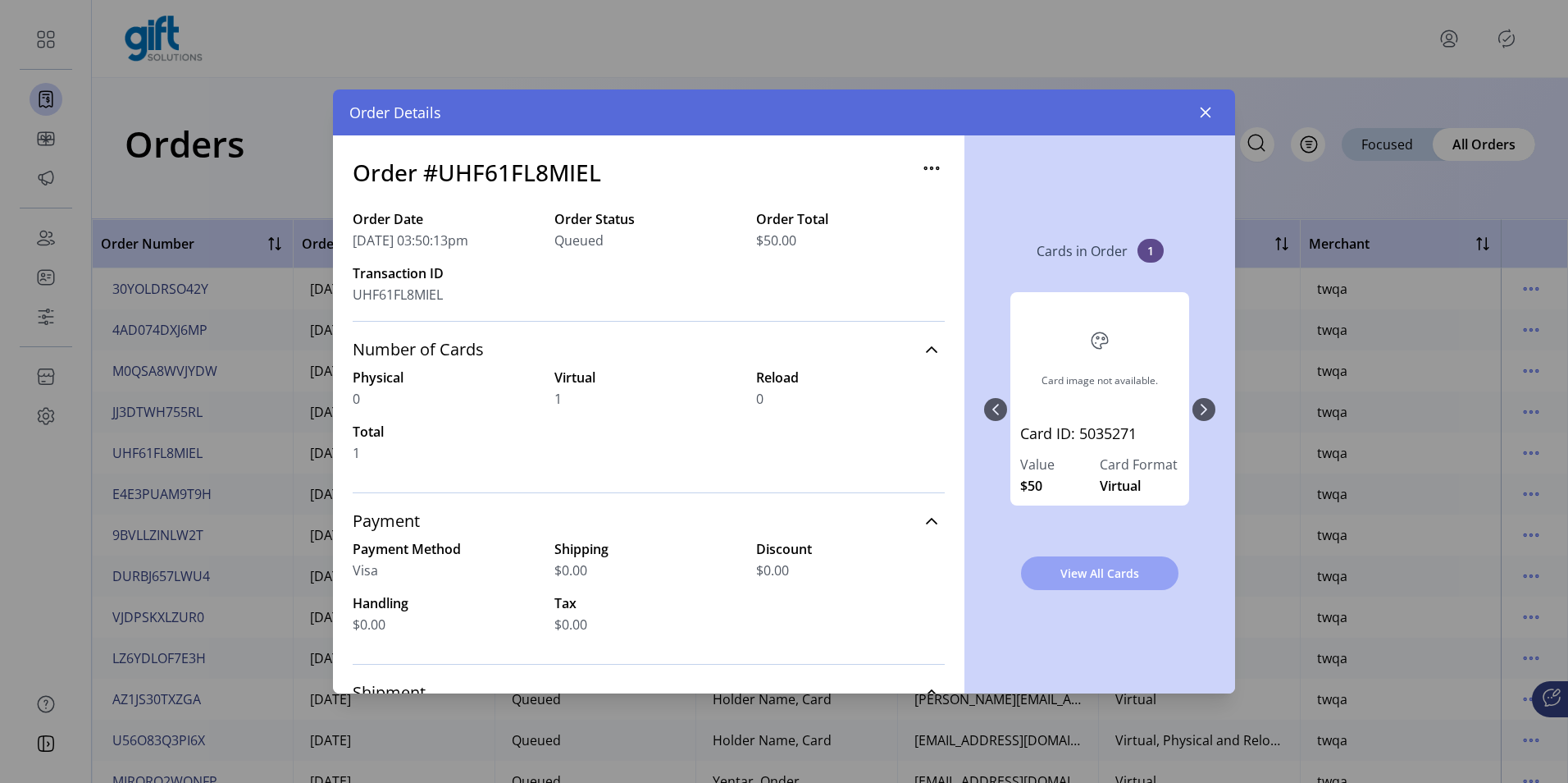
click at [1074, 574] on span "View All Cards" at bounding box center [1099, 573] width 115 height 17
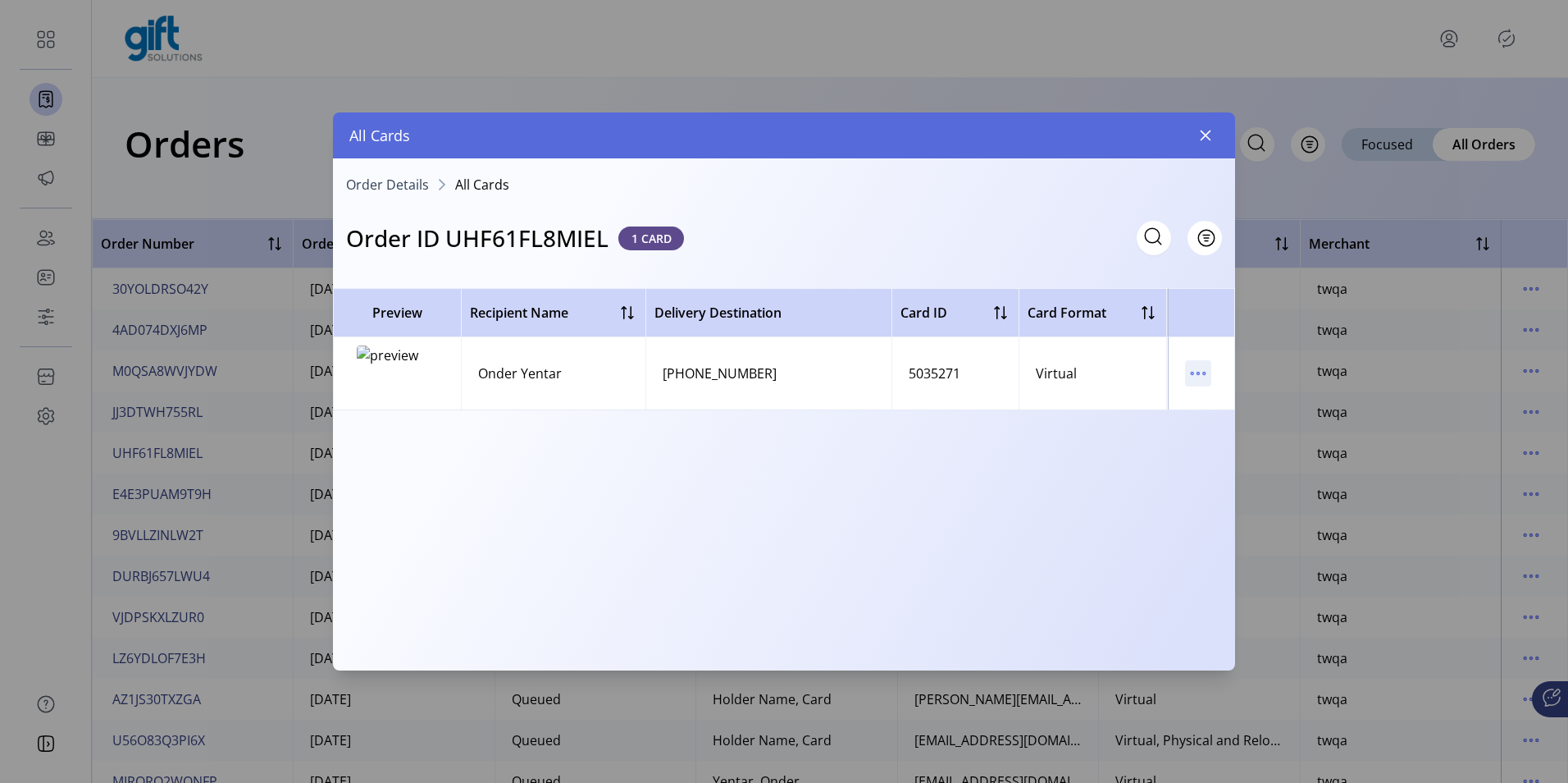
click at [1185, 373] on icon "menu" at bounding box center [1198, 373] width 26 height 26
click at [1197, 397] on link "View Card Details" at bounding box center [1267, 405] width 156 height 26
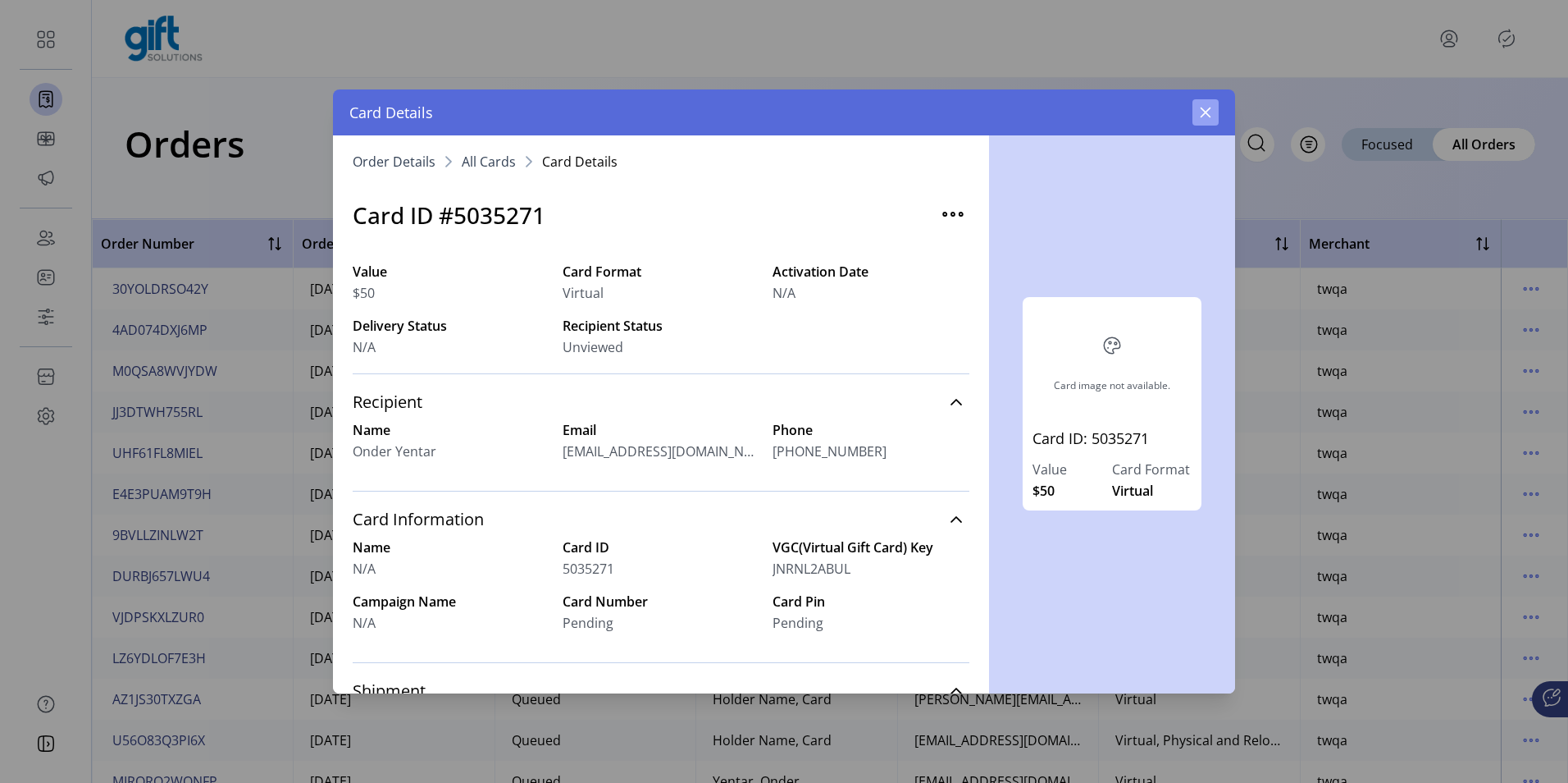
click at [1213, 110] on button "button" at bounding box center [1205, 112] width 26 height 26
